Goal: Information Seeking & Learning: Find specific page/section

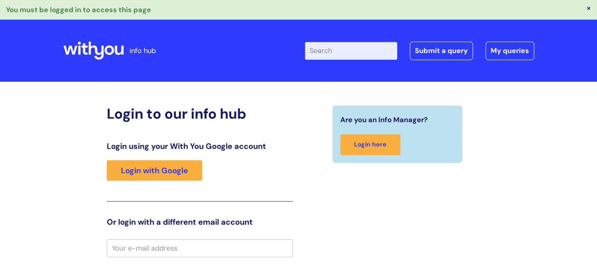
click at [337, 55] on input "Enter your search term here..." at bounding box center [351, 50] width 92 height 17
type input "Journey plan"
click button "Search" at bounding box center [0, 0] width 0 height 0
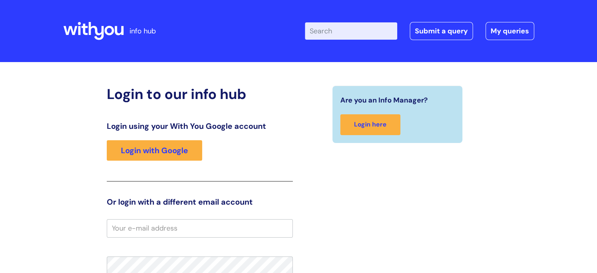
click at [330, 31] on input "Enter your search term here..." at bounding box center [351, 30] width 92 height 17
type input "my journey plan"
click button "Search" at bounding box center [0, 0] width 0 height 0
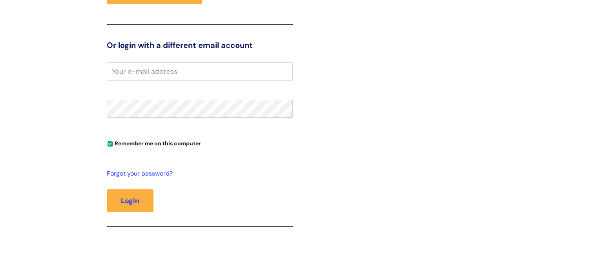
scroll to position [157, 0]
click at [209, 73] on input "email" at bounding box center [200, 71] width 186 height 18
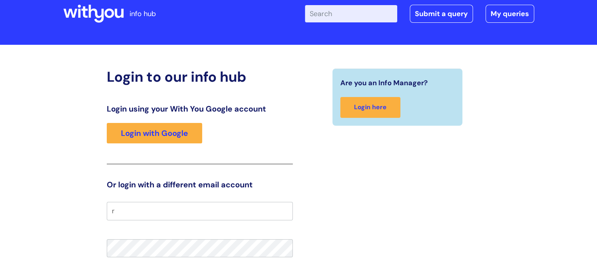
scroll to position [0, 0]
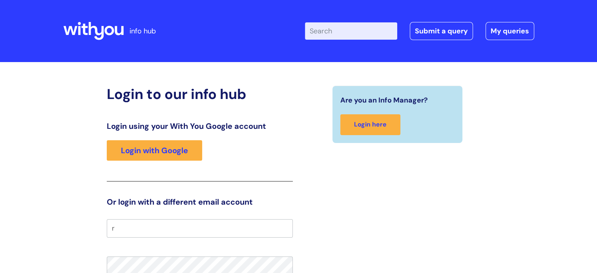
type input "r"
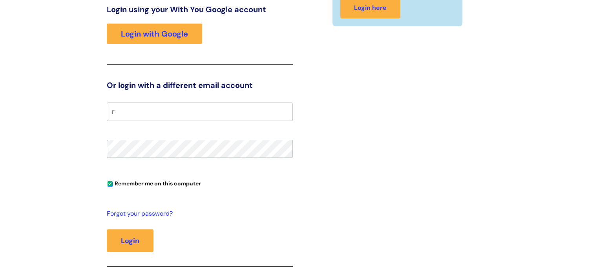
scroll to position [157, 0]
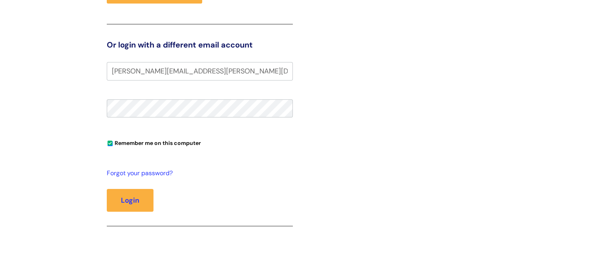
type input "[PERSON_NAME][EMAIL_ADDRESS][PERSON_NAME][DOMAIN_NAME]"
click at [143, 197] on button "Login" at bounding box center [130, 200] width 47 height 23
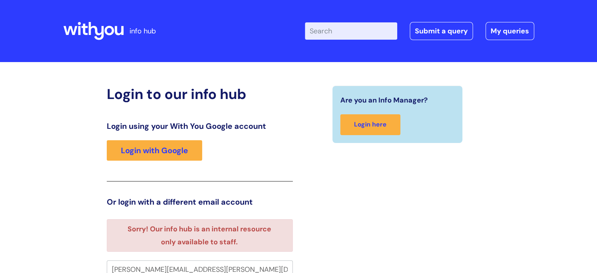
click at [330, 33] on input "Enter your search term here..." at bounding box center [351, 30] width 92 height 17
type input "my journey plan"
click button "Search" at bounding box center [0, 0] width 0 height 0
